Goal: Task Accomplishment & Management: Manage account settings

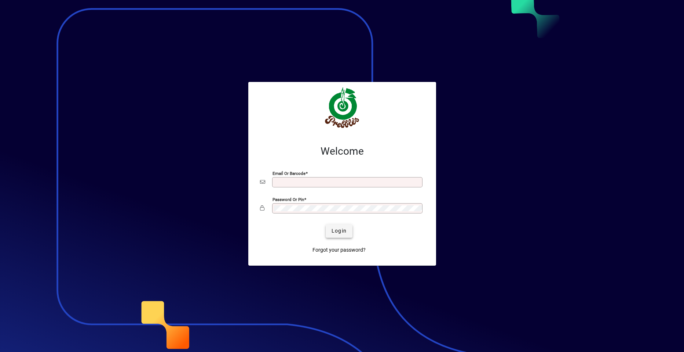
type input "**********"
click at [337, 231] on span "Login" at bounding box center [339, 231] width 15 height 8
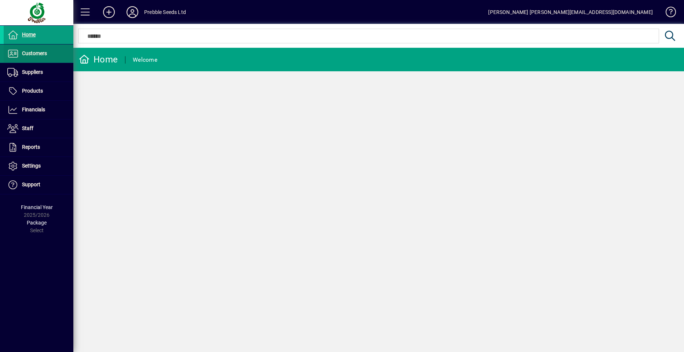
click at [47, 50] on span at bounding box center [39, 54] width 70 height 18
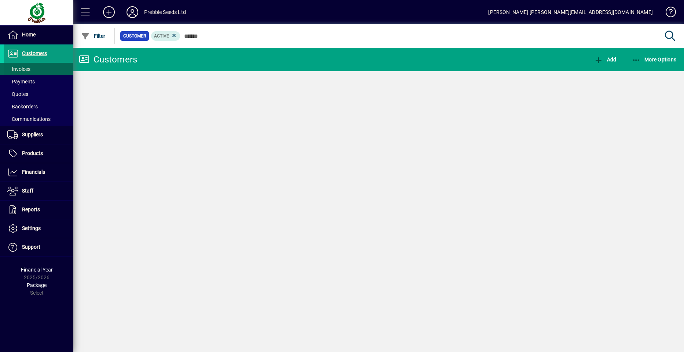
click at [50, 71] on span at bounding box center [39, 69] width 70 height 18
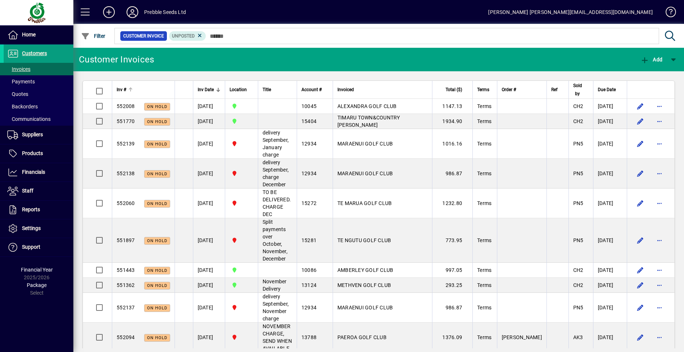
click at [122, 90] on span "Inv #" at bounding box center [122, 90] width 10 height 8
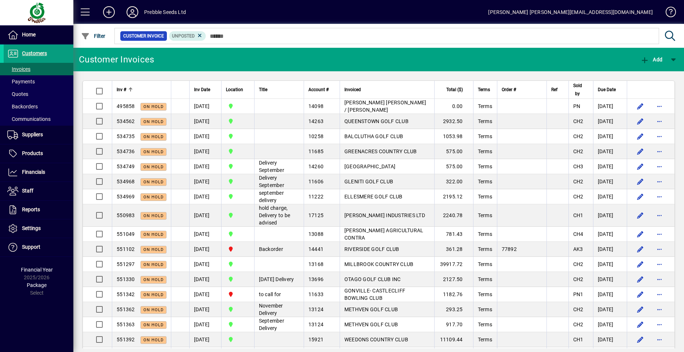
click at [122, 90] on span "Inv #" at bounding box center [122, 90] width 10 height 8
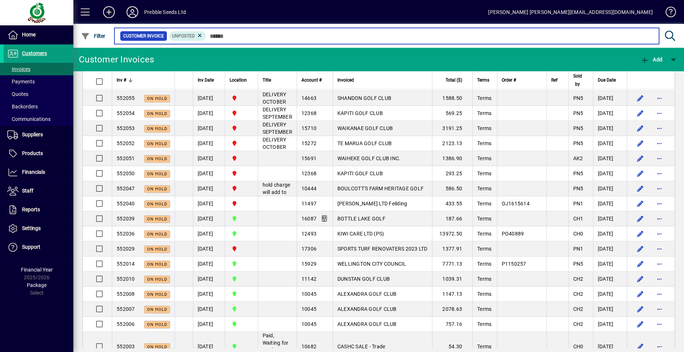
scroll to position [1138, 0]
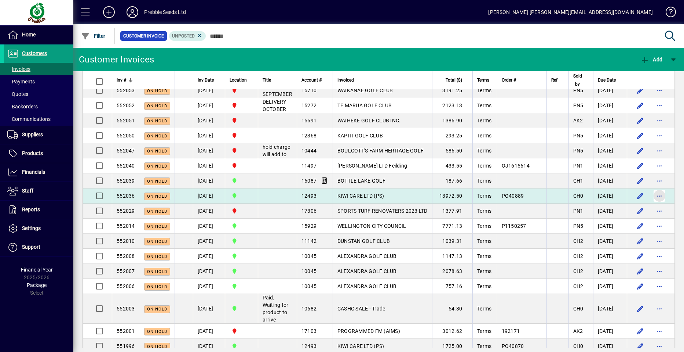
click at [652, 204] on span "button" at bounding box center [660, 196] width 18 height 18
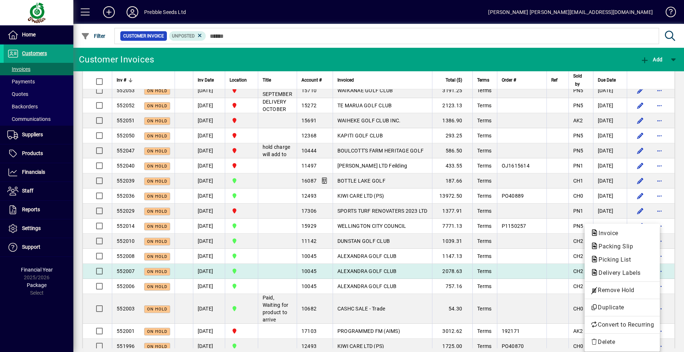
click at [605, 289] on span "Remove Hold" at bounding box center [622, 290] width 63 height 9
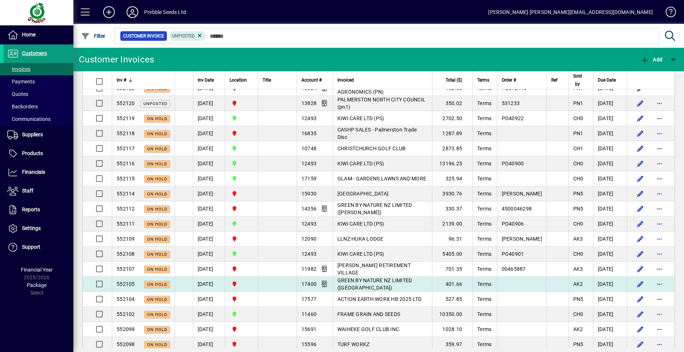
scroll to position [404, 0]
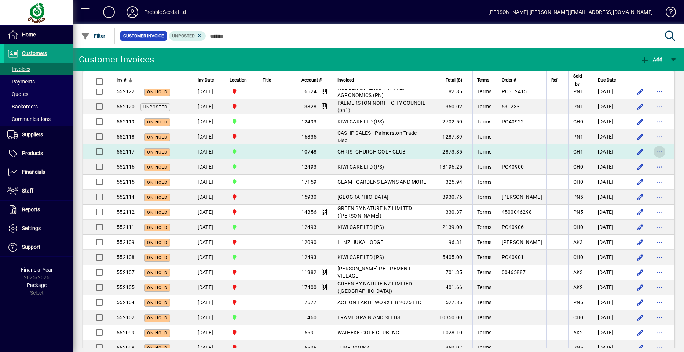
drag, startPoint x: 651, startPoint y: 150, endPoint x: 645, endPoint y: 151, distance: 6.3
click at [651, 151] on span "button" at bounding box center [660, 152] width 18 height 18
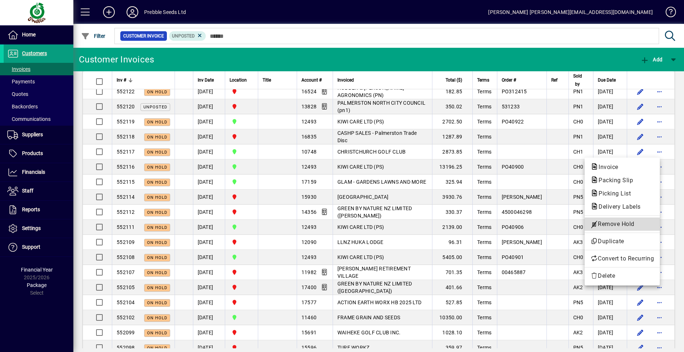
click at [601, 223] on span "Remove Hold" at bounding box center [622, 223] width 63 height 9
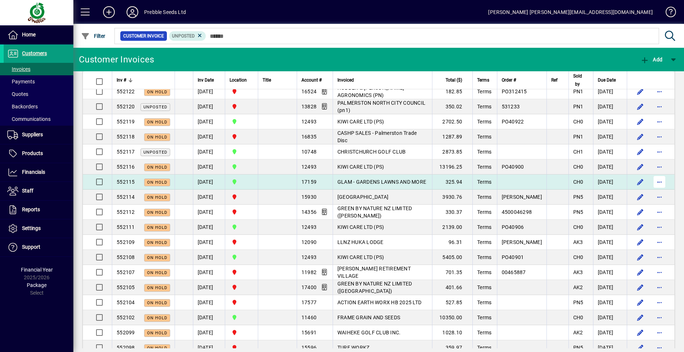
click at [653, 182] on span "button" at bounding box center [660, 182] width 18 height 18
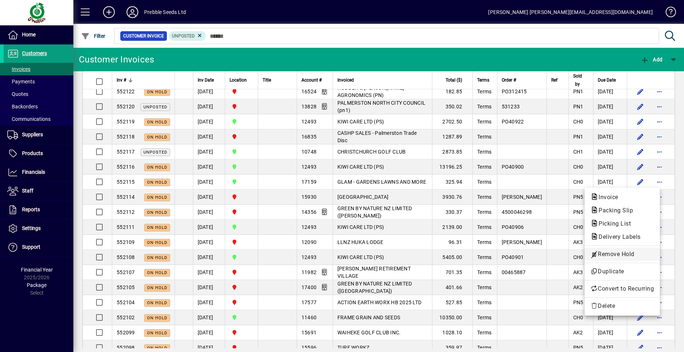
click at [615, 253] on span "Remove Hold" at bounding box center [622, 254] width 63 height 9
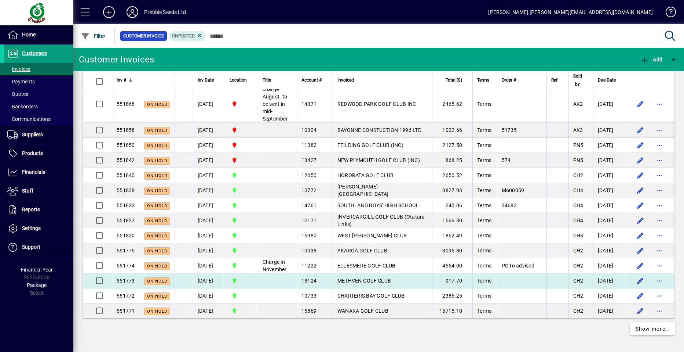
scroll to position [1696, 0]
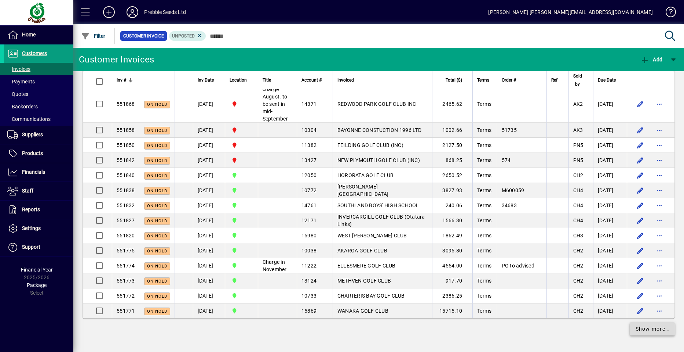
click at [639, 330] on span "Show more…" at bounding box center [653, 329] width 34 height 8
